Goal: Task Accomplishment & Management: Use online tool/utility

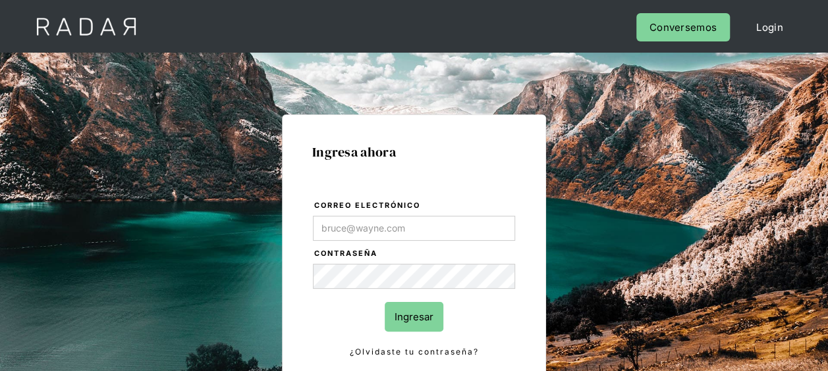
type input "[EMAIL_ADDRESS][DOMAIN_NAME]"
click at [400, 323] on input "Ingresar" at bounding box center [414, 317] width 59 height 30
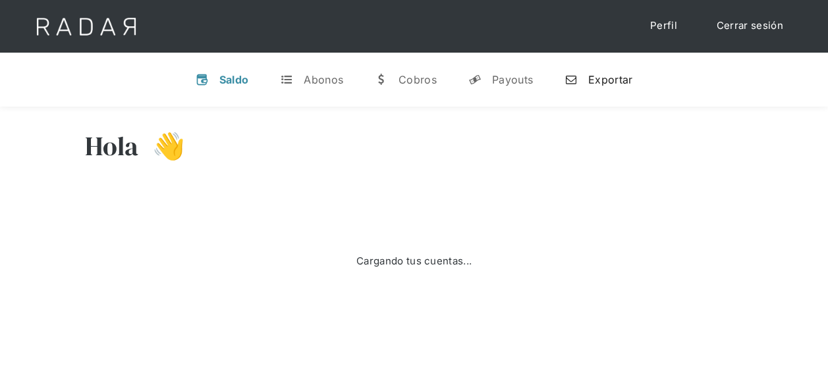
click at [597, 83] on div "Exportar" at bounding box center [610, 79] width 44 height 13
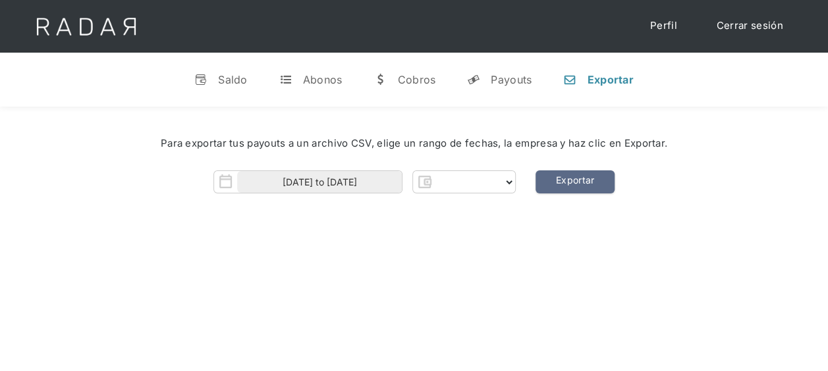
select select "pagsmile"
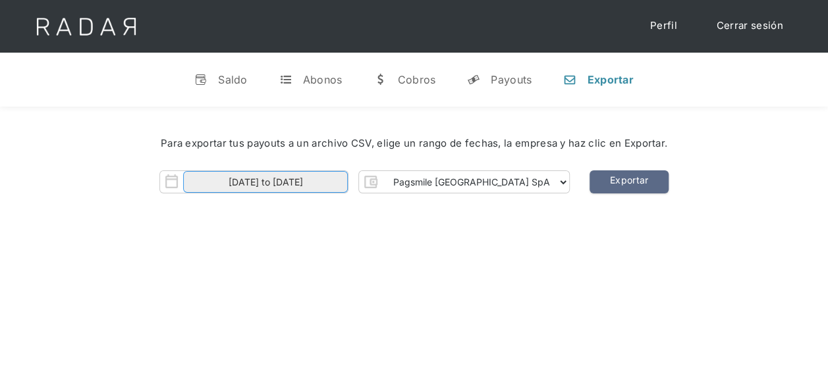
click at [317, 183] on input "[DATE] to [DATE]" at bounding box center [265, 182] width 165 height 22
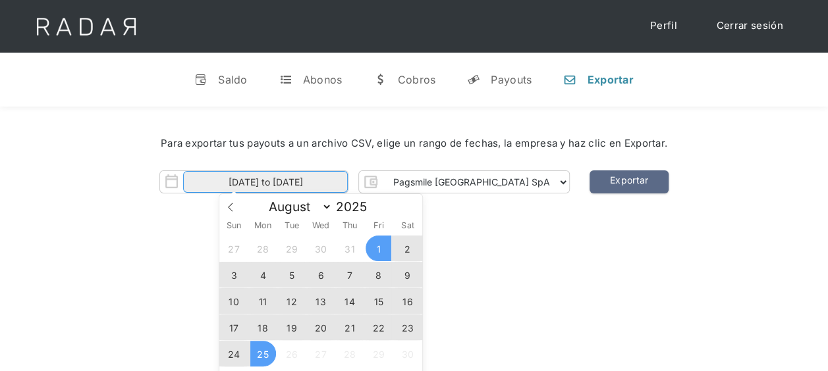
scroll to position [66, 0]
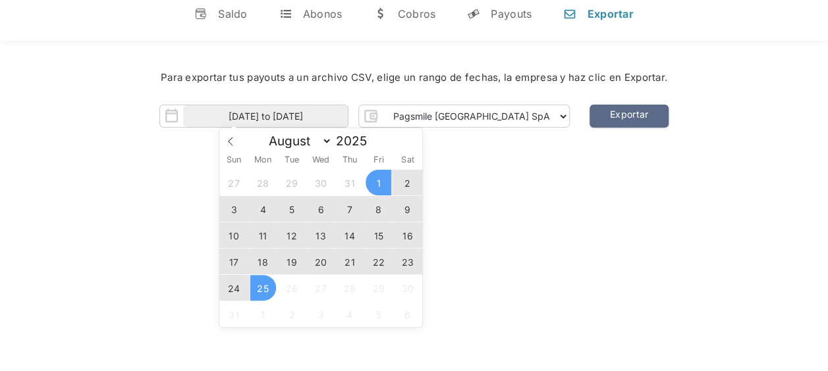
click at [381, 264] on span "22" at bounding box center [378, 262] width 26 height 26
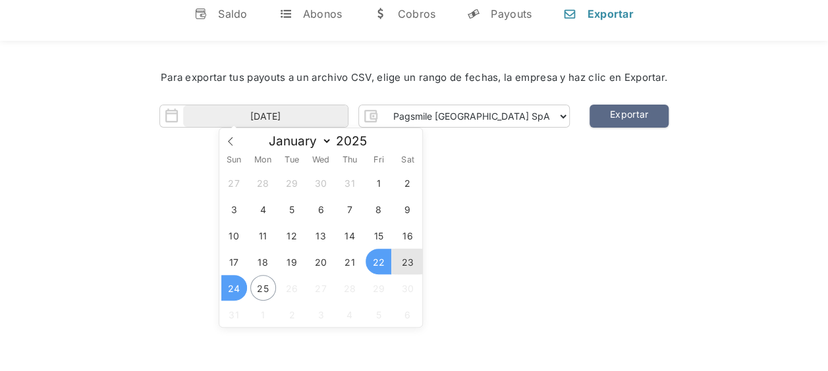
click at [237, 293] on span "24" at bounding box center [234, 288] width 26 height 26
type input "[DATE] to [DATE]"
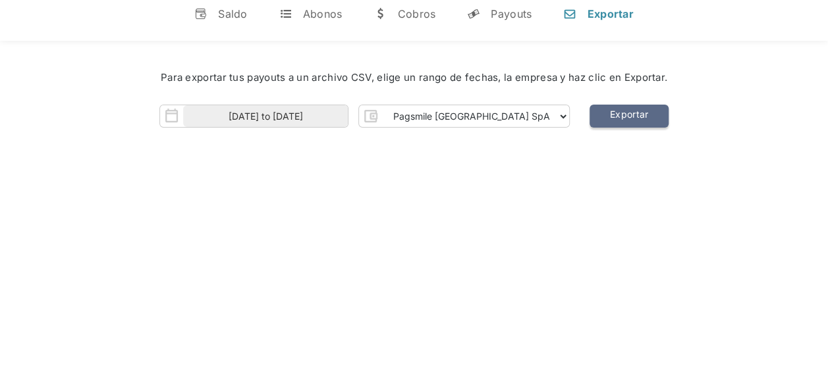
click at [590, 120] on link "Exportar" at bounding box center [628, 116] width 79 height 23
